Goal: Find specific page/section: Find specific page/section

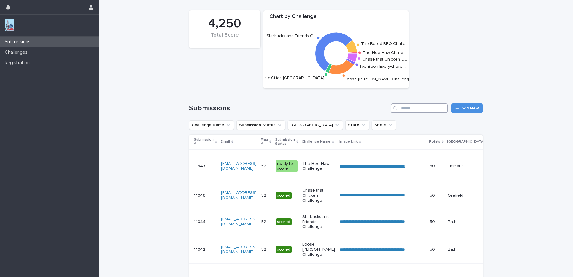
click at [417, 110] on input "Search" at bounding box center [419, 108] width 57 height 10
type input "********"
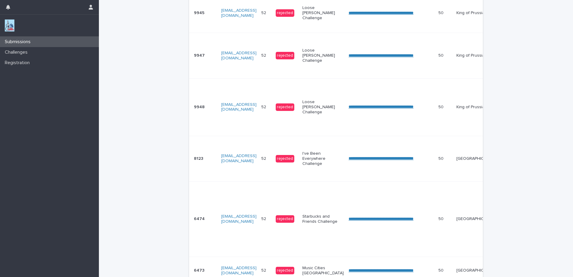
scroll to position [392, 0]
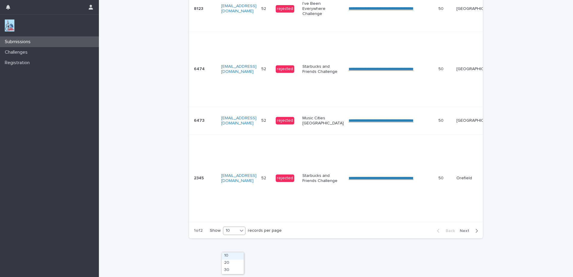
click at [242, 233] on icon at bounding box center [242, 230] width 6 height 6
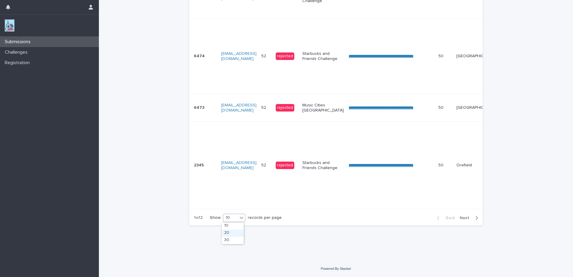
click at [230, 214] on div "10" at bounding box center [234, 218] width 22 height 8
drag, startPoint x: 230, startPoint y: 234, endPoint x: 233, endPoint y: 233, distance: 3.2
click at [230, 234] on div "20" at bounding box center [233, 233] width 22 height 7
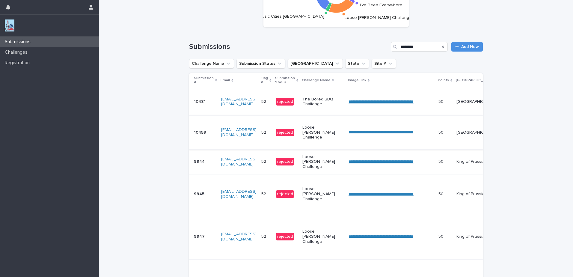
scroll to position [0, 0]
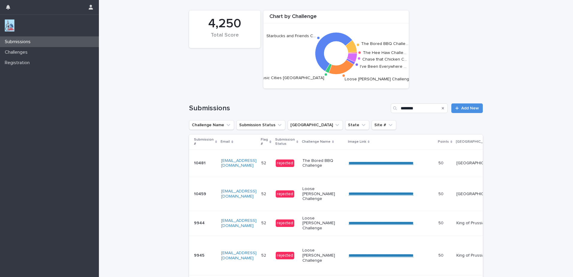
click at [442, 109] on icon "Search" at bounding box center [443, 108] width 2 height 2
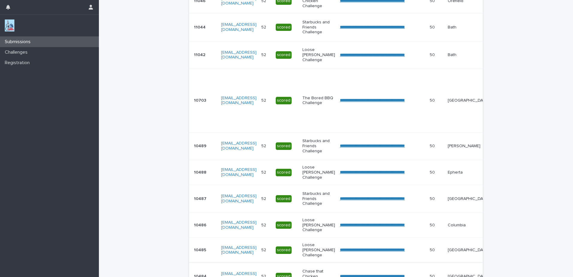
scroll to position [180, 0]
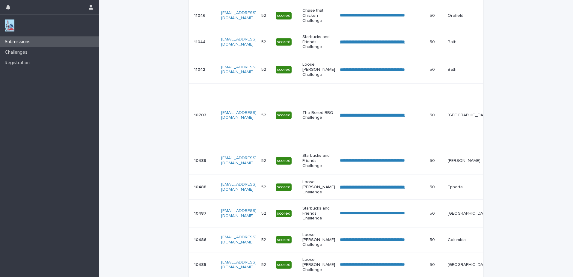
click at [346, 129] on td "**********" at bounding box center [382, 115] width 90 height 63
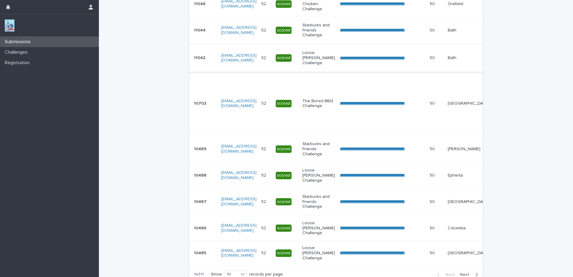
scroll to position [253, 0]
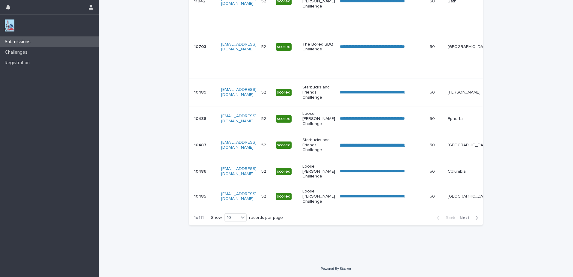
click at [468, 219] on span "Next" at bounding box center [466, 218] width 13 height 4
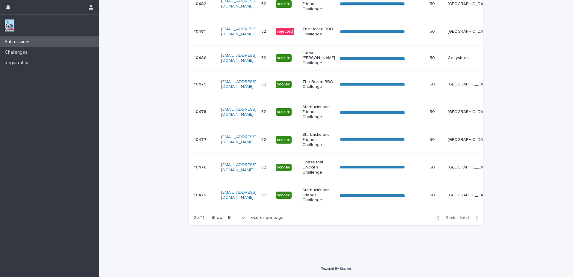
scroll to position [220, 0]
click at [235, 216] on div "10" at bounding box center [232, 218] width 14 height 6
click at [234, 238] on div "30" at bounding box center [234, 239] width 22 height 7
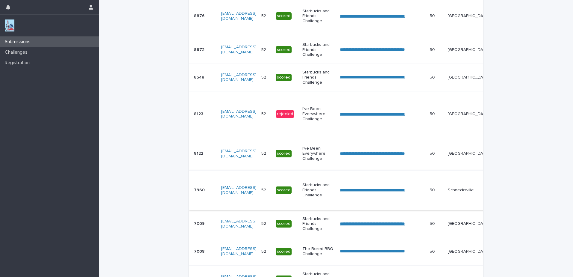
scroll to position [889, 0]
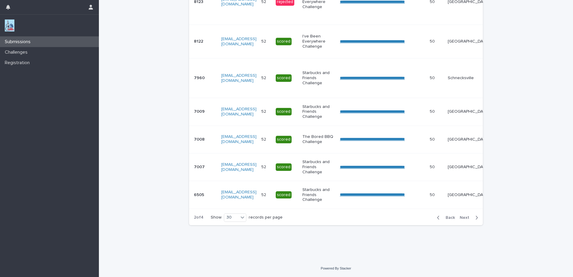
click at [444, 218] on span "Back" at bounding box center [448, 218] width 13 height 4
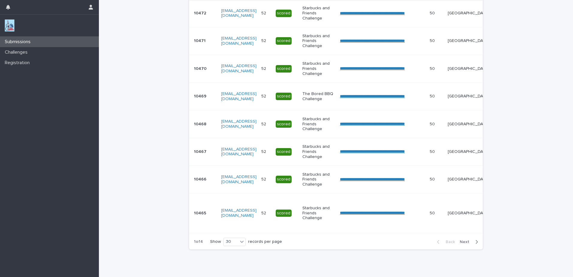
scroll to position [830, 0]
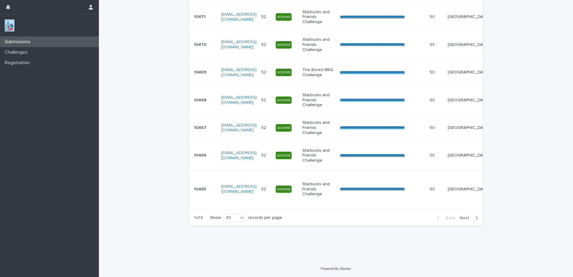
click at [467, 219] on span "Next" at bounding box center [466, 218] width 13 height 4
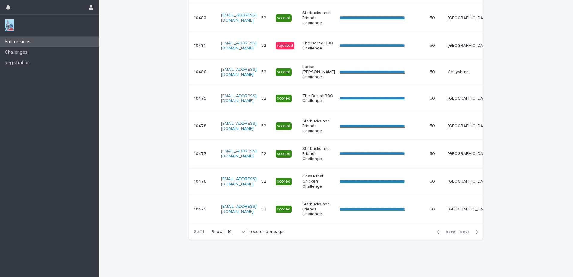
scroll to position [220, 0]
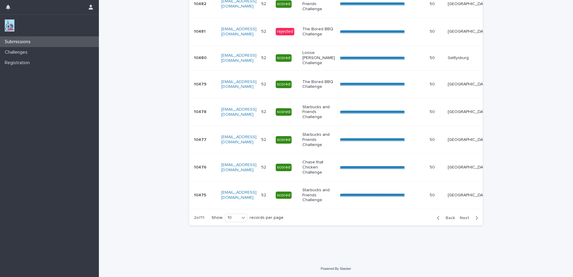
click at [468, 219] on span "Next" at bounding box center [466, 218] width 13 height 4
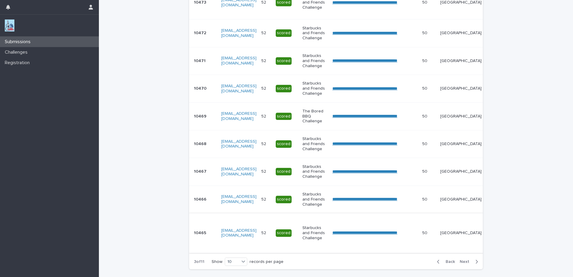
scroll to position [216, 0]
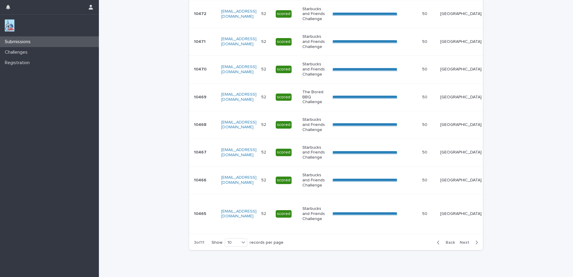
click at [466, 245] on span "Next" at bounding box center [466, 242] width 13 height 4
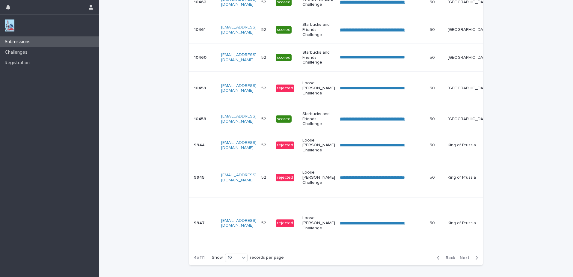
scroll to position [224, 0]
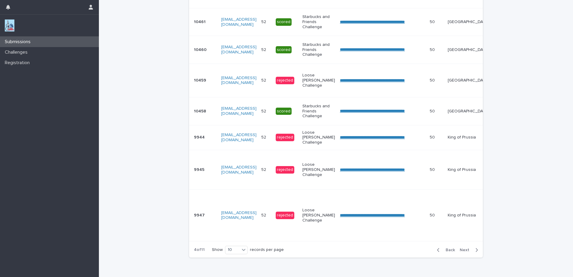
click at [467, 252] on span "Next" at bounding box center [466, 250] width 13 height 4
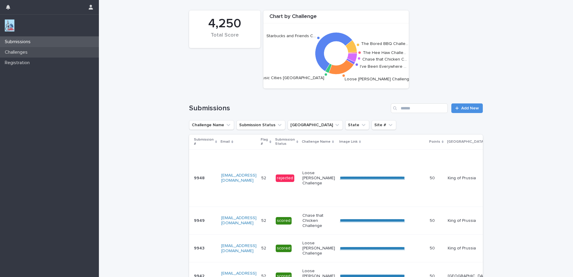
click at [53, 51] on div "Challenges" at bounding box center [49, 52] width 99 height 10
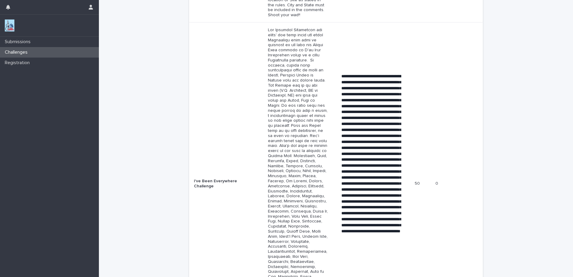
scroll to position [762, 0]
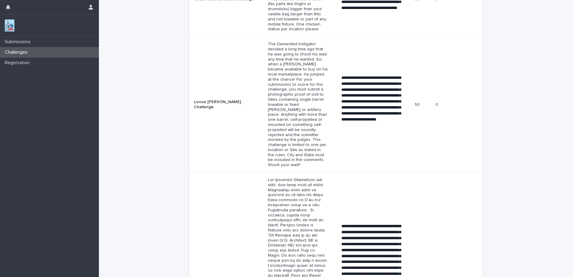
click at [16, 27] on link at bounding box center [49, 25] width 89 height 12
